Goal: Information Seeking & Learning: Learn about a topic

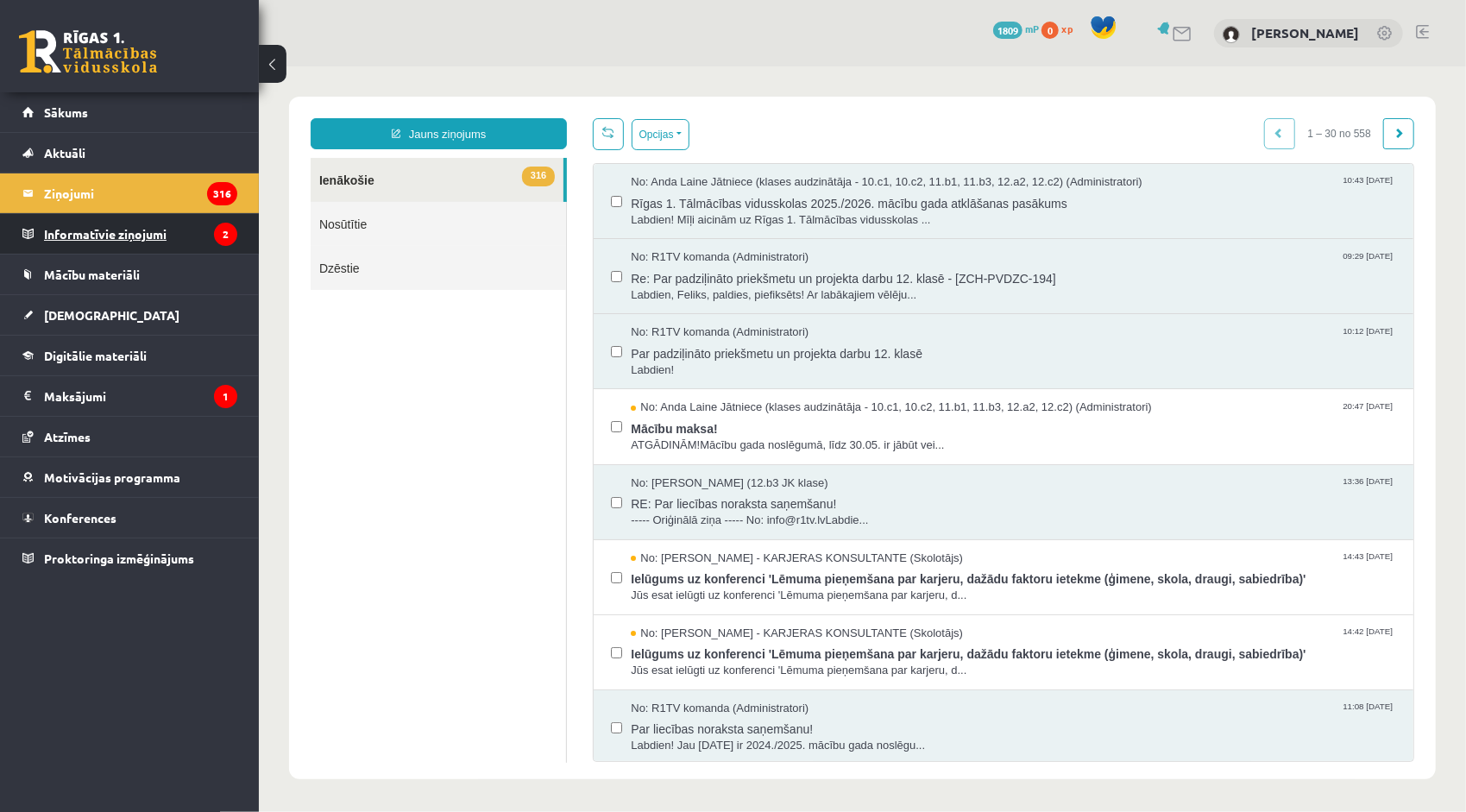
click at [112, 242] on legend "Informatīvie ziņojumi 2" at bounding box center [140, 233] width 193 height 39
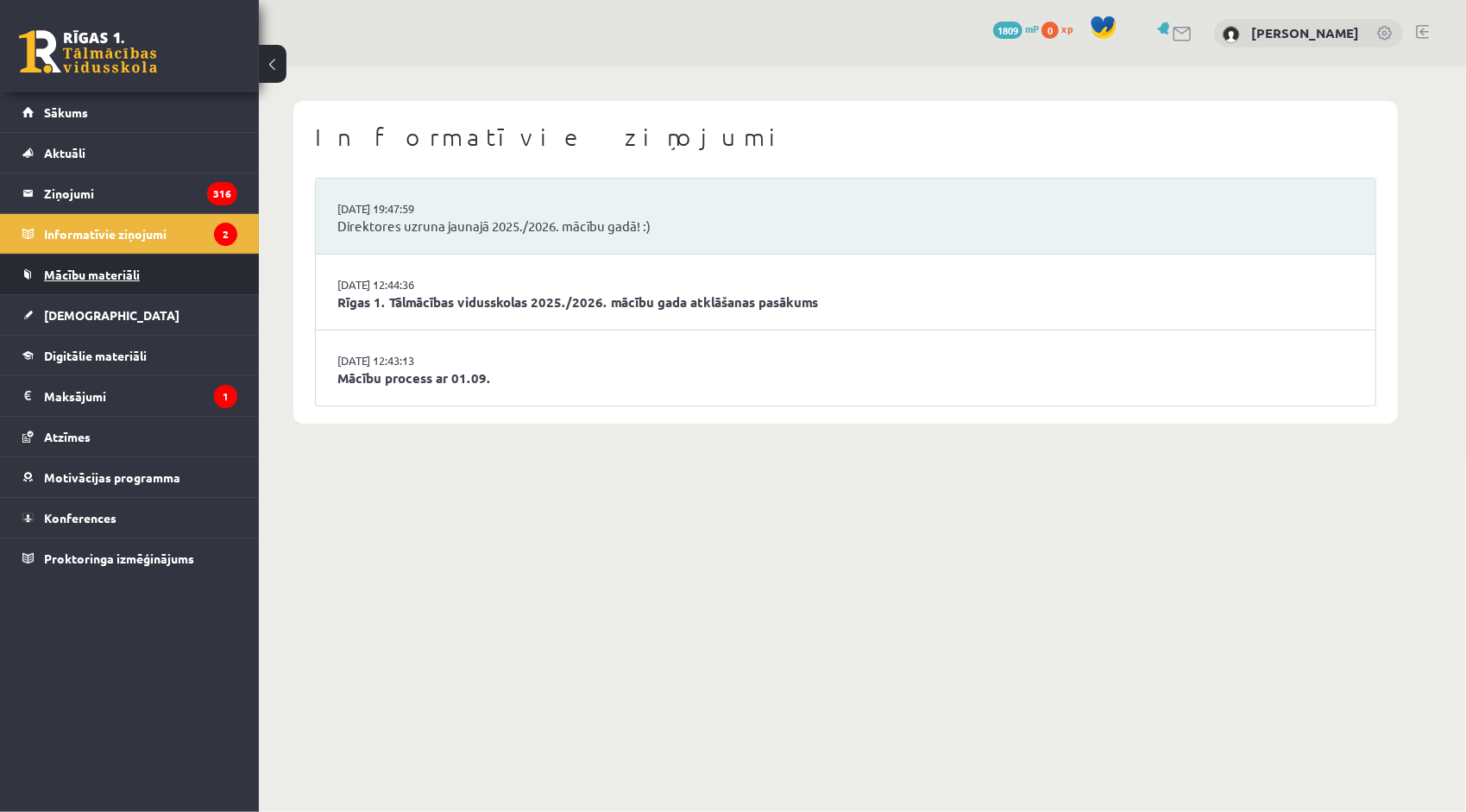
click at [109, 267] on span "Mācību materiāli" at bounding box center [92, 274] width 95 height 16
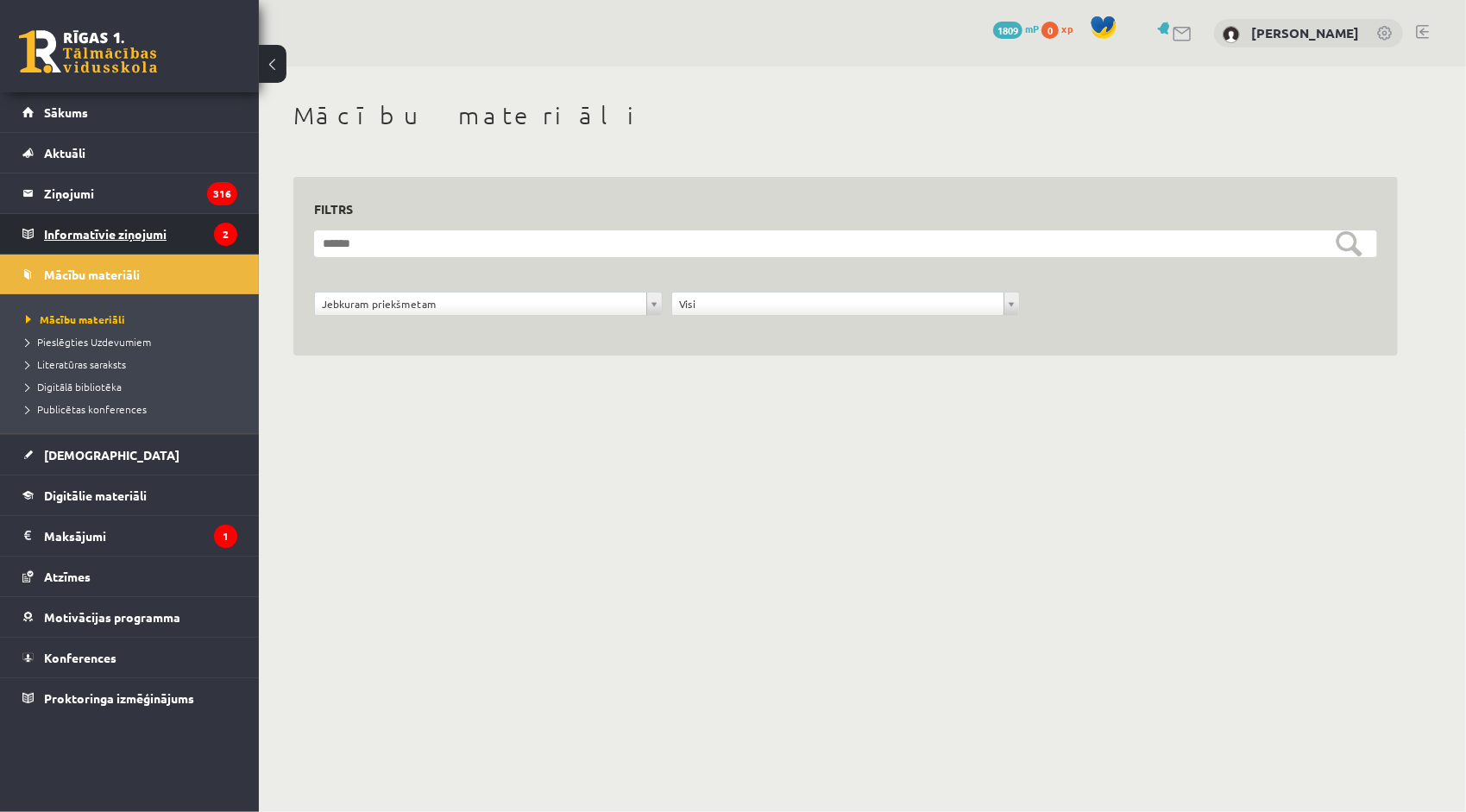
click at [125, 235] on legend "Informatīvie ziņojumi 2" at bounding box center [140, 233] width 193 height 39
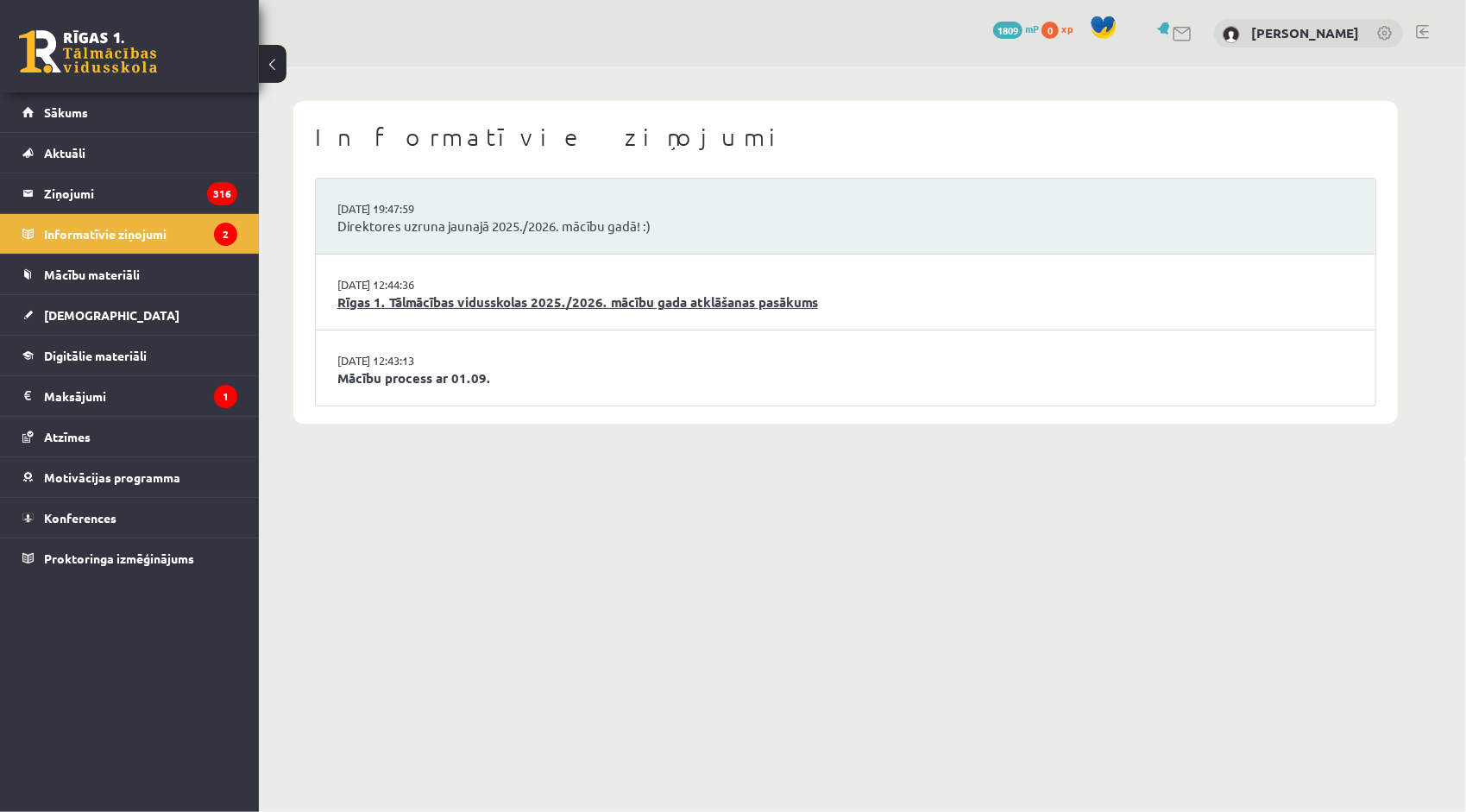
click at [424, 305] on link "Rīgas 1. Tālmācības vidusskolas 2025./2026. mācību gada atklāšanas pasākums" at bounding box center [845, 302] width 1017 height 20
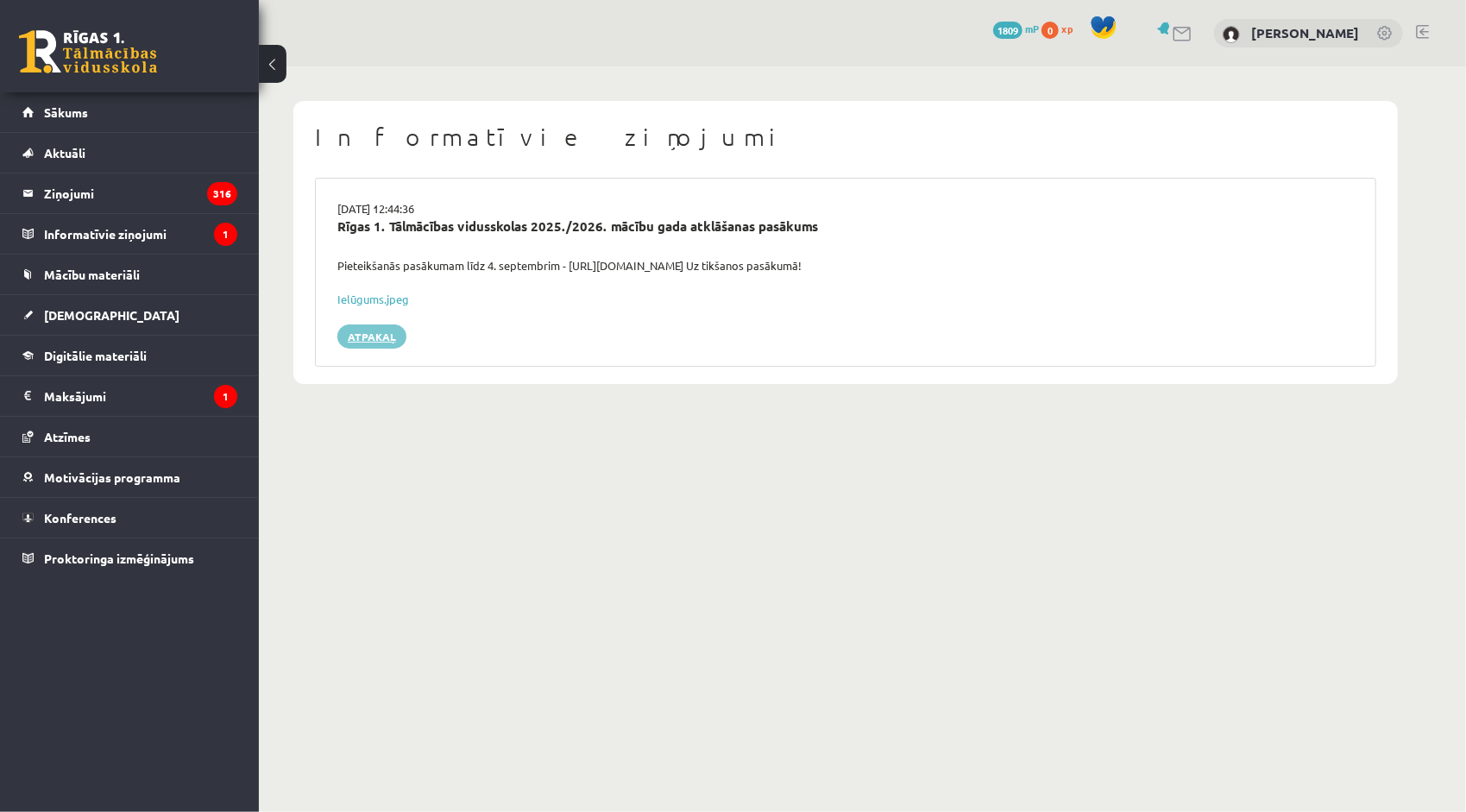
click at [369, 335] on link "Atpakaļ" at bounding box center [371, 336] width 69 height 24
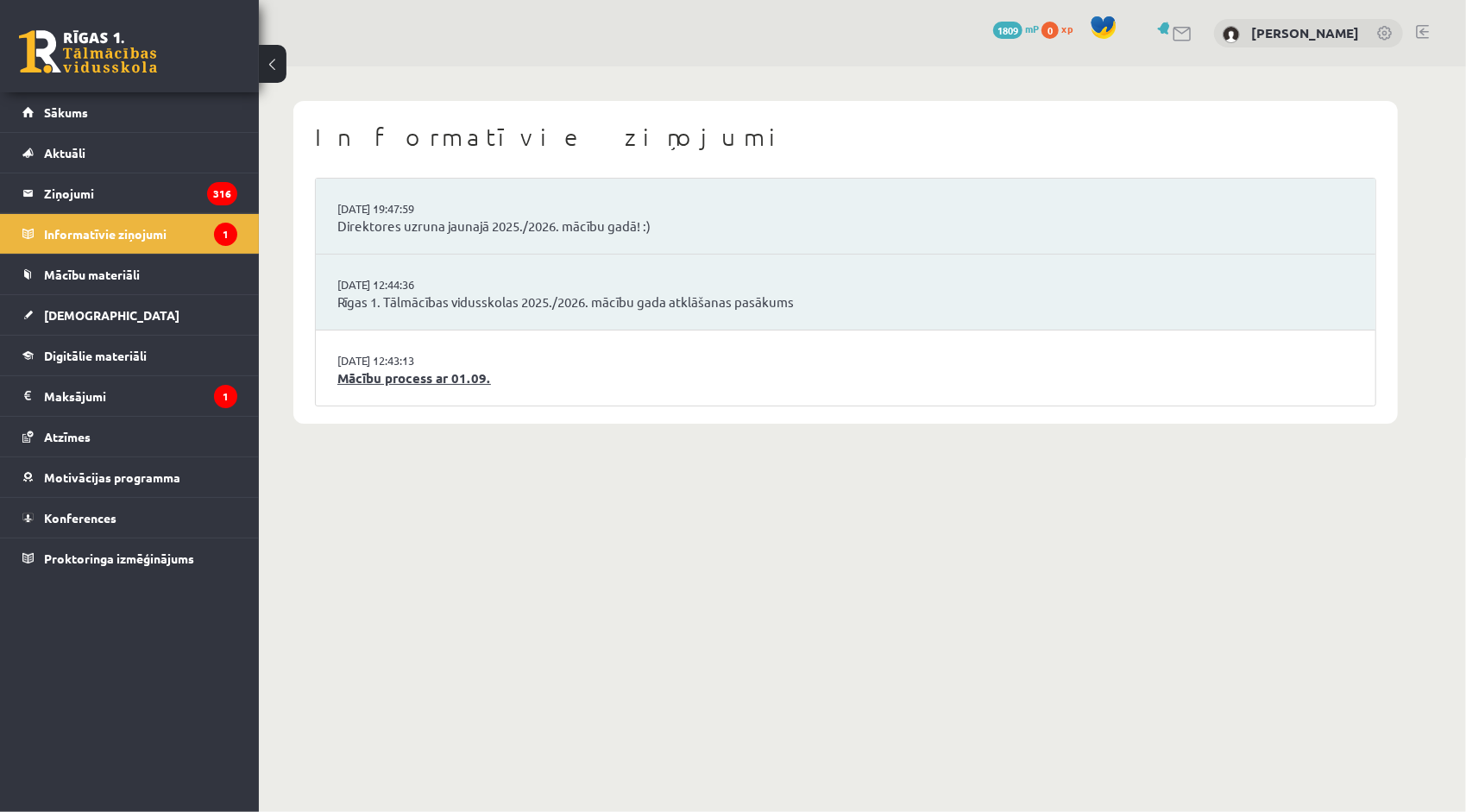
click at [389, 385] on link "Mācību process ar 01.09." at bounding box center [845, 379] width 1017 height 20
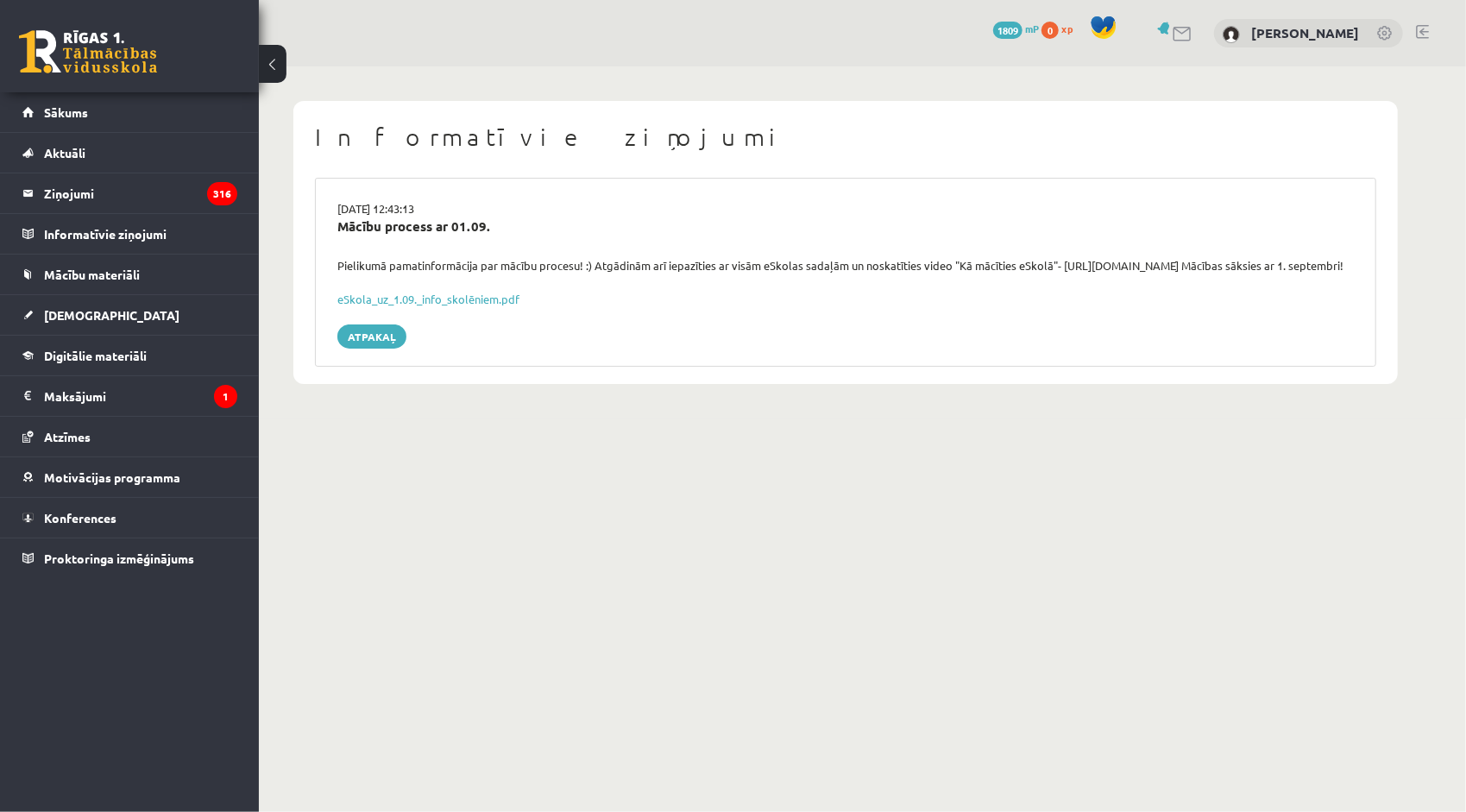
drag, startPoint x: 302, startPoint y: 258, endPoint x: 448, endPoint y: 287, distance: 148.9
click at [448, 287] on div "Informatīvie ziņojumi 29.08.2025 12:43:13 Mācību process ar 01.09. Pielikumā pa…" at bounding box center [845, 242] width 1105 height 283
click at [448, 274] on div "Pielikumā pamatinformācija par mācību procesu! :) Atgādinām arī iepazīties ar v…" at bounding box center [845, 266] width 1042 height 17
click at [475, 261] on div "Pielikumā pamatinformācija par mācību procesu! :) Atgādinām arī iepazīties ar v…" at bounding box center [845, 266] width 1042 height 17
click at [479, 306] on link "eSkola_uz_1.09._info_skolēniem.pdf" at bounding box center [428, 299] width 182 height 15
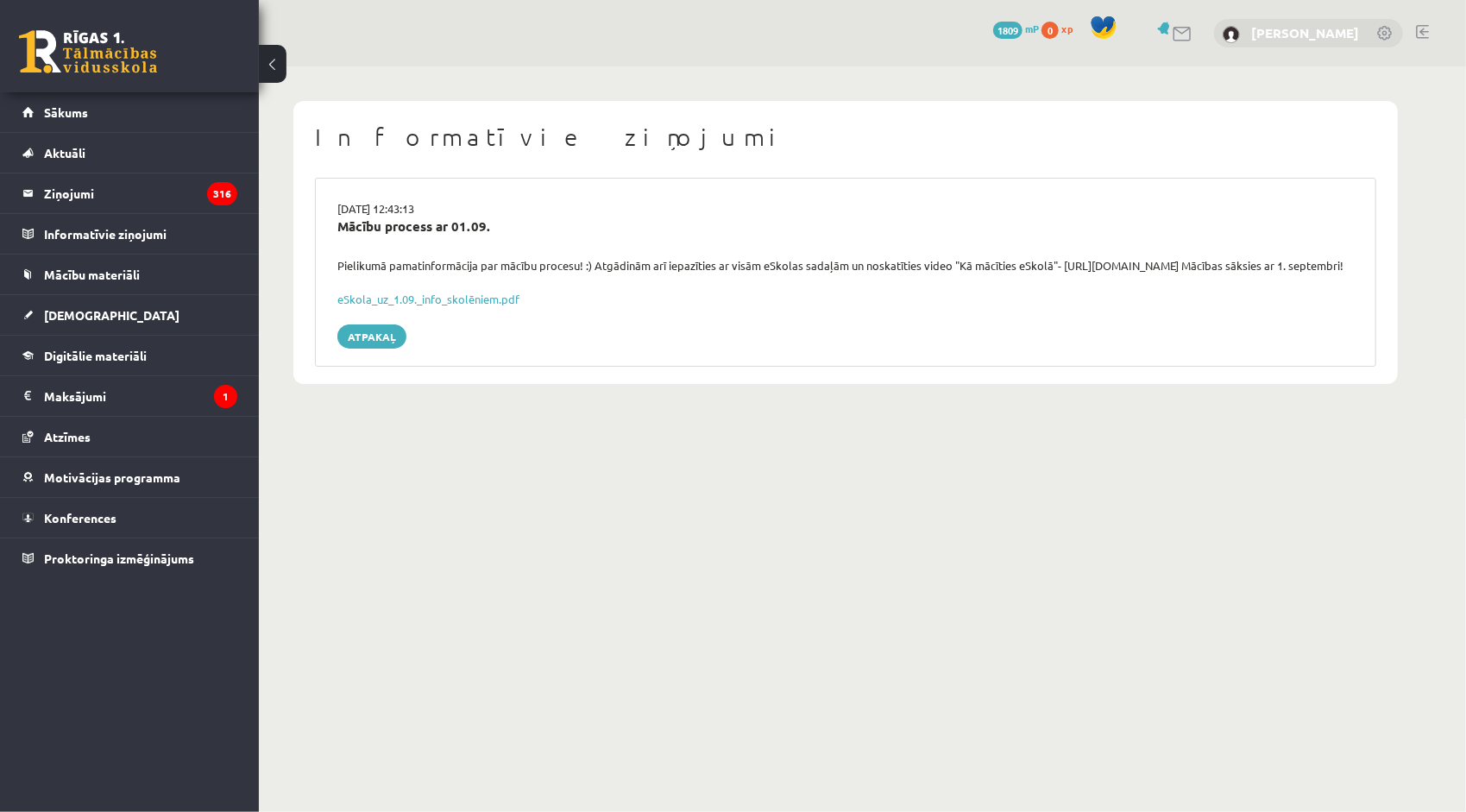
click at [1317, 36] on link "[PERSON_NAME]" at bounding box center [1306, 32] width 108 height 17
